Goal: Find specific page/section: Find specific page/section

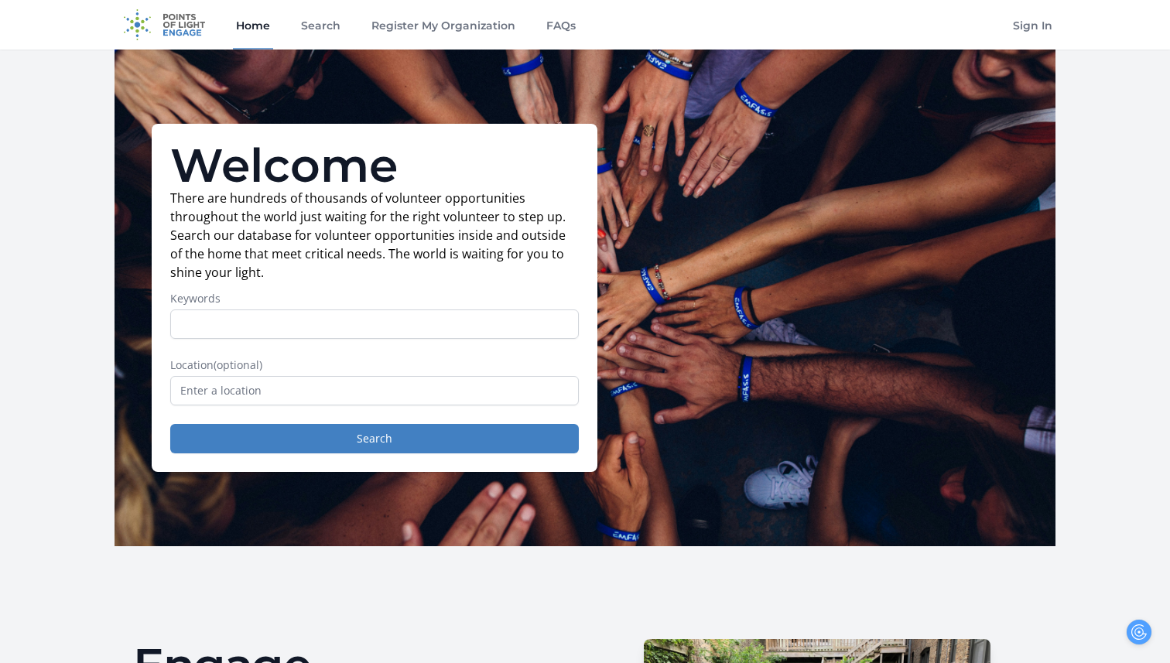
scroll to position [207, 0]
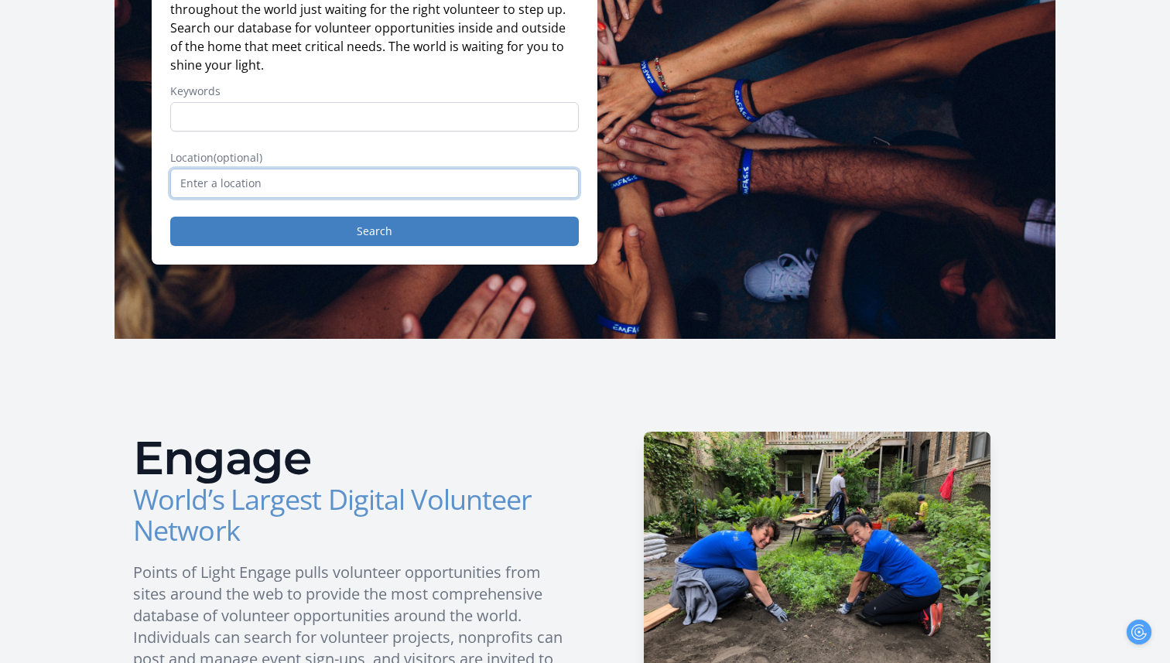
click at [293, 190] on input "text" at bounding box center [374, 183] width 409 height 29
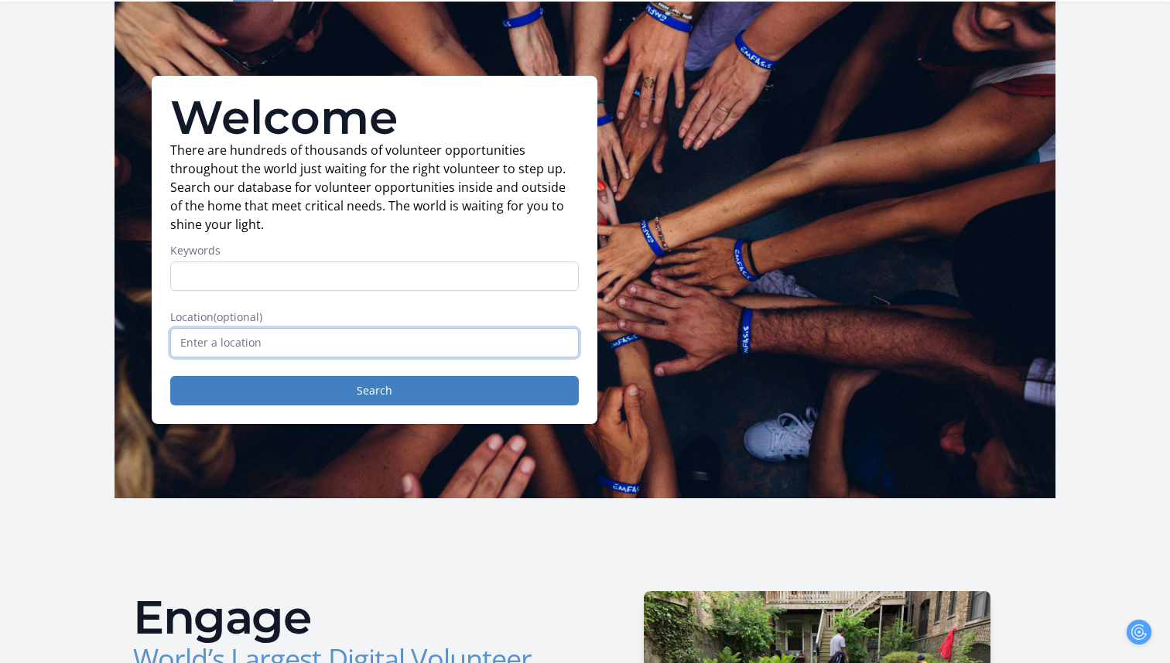
scroll to position [43, 0]
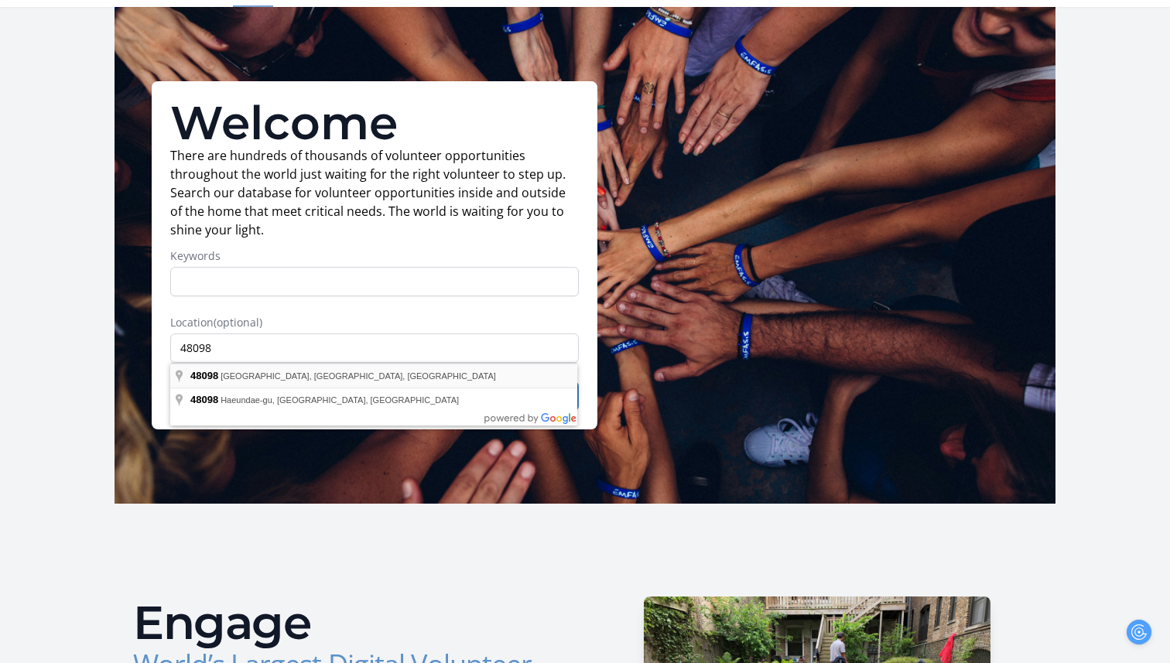
type input "Troy, MI 48098, USA"
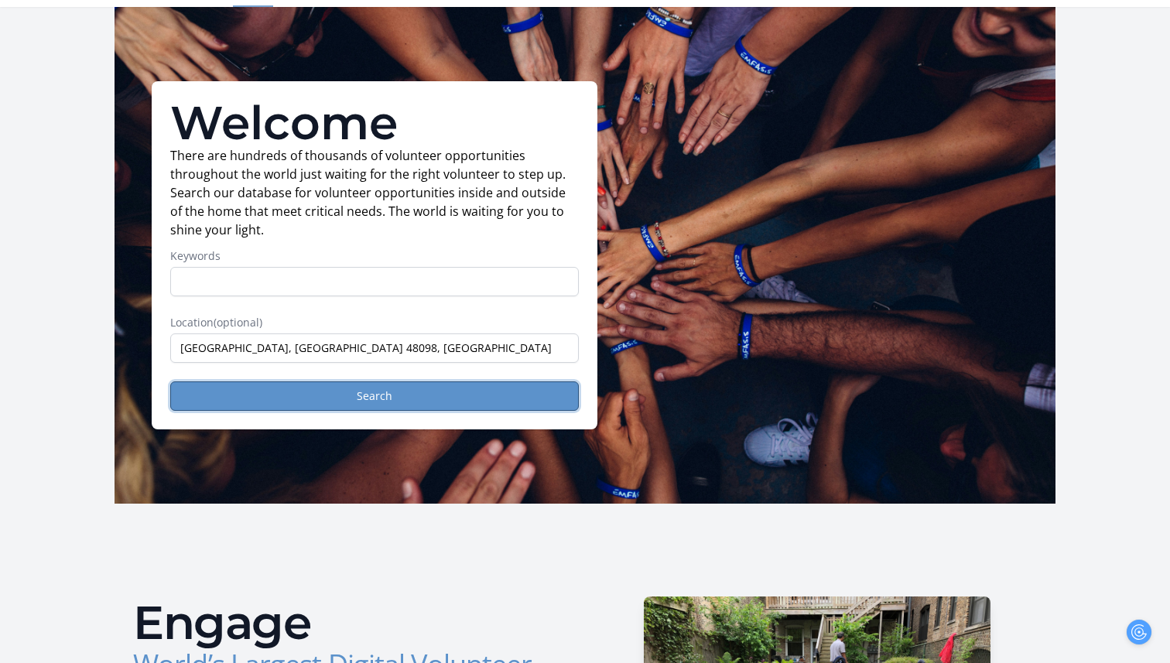
click at [278, 394] on button "Search" at bounding box center [374, 396] width 409 height 29
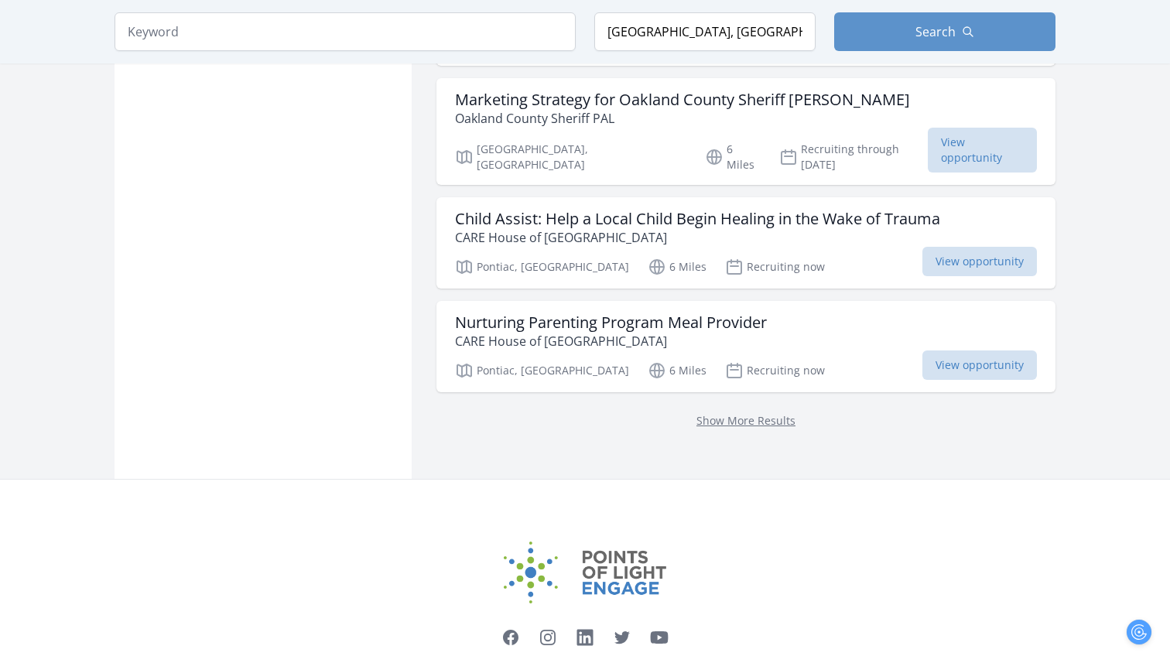
scroll to position [1975, 0]
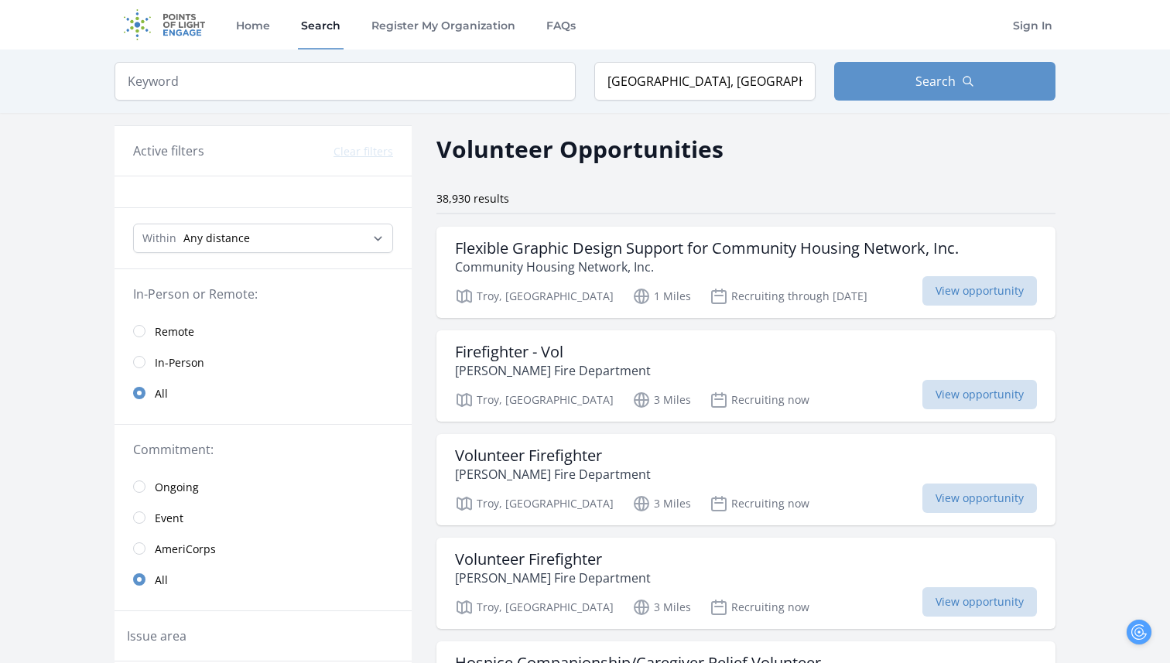
click at [180, 29] on img at bounding box center [165, 25] width 100 height 50
